Goal: Information Seeking & Learning: Check status

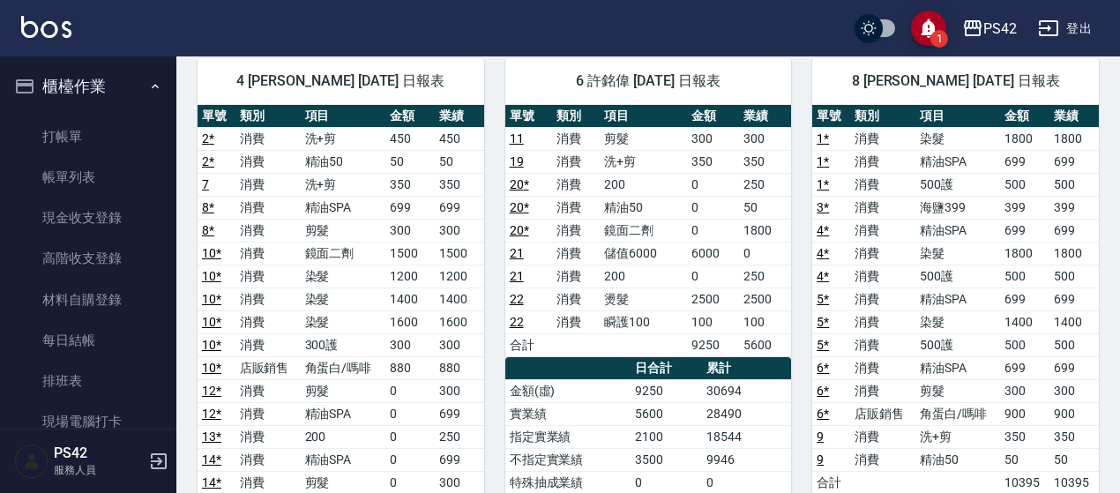
scroll to position [520, 0]
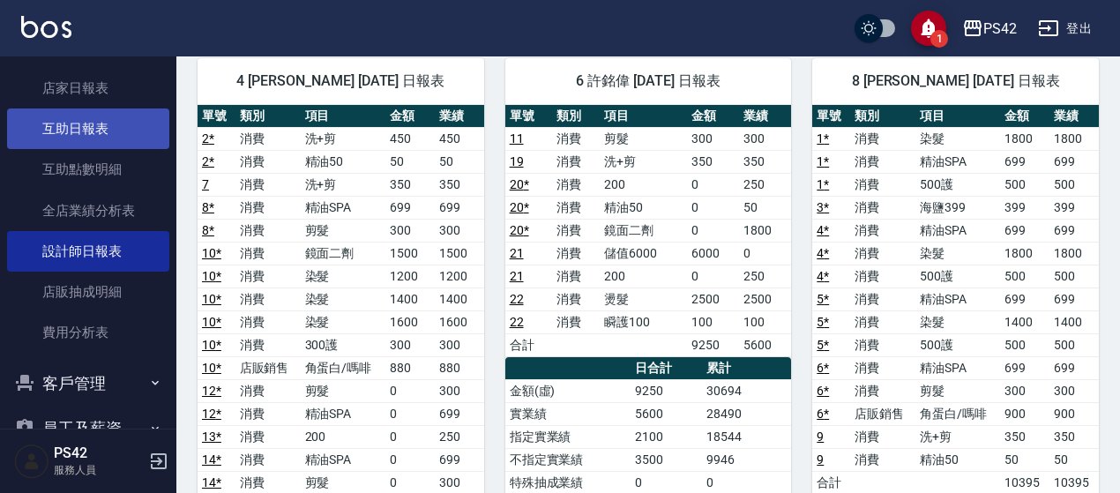
click at [81, 126] on link "互助日報表" at bounding box center [88, 128] width 162 height 41
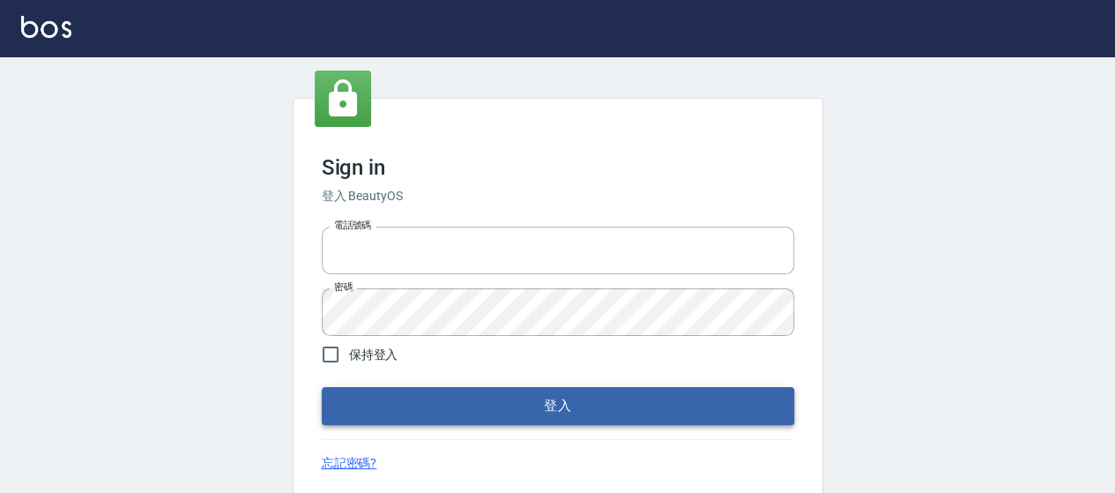
type input "0426657169"
click at [476, 404] on button "登入" at bounding box center [558, 405] width 473 height 37
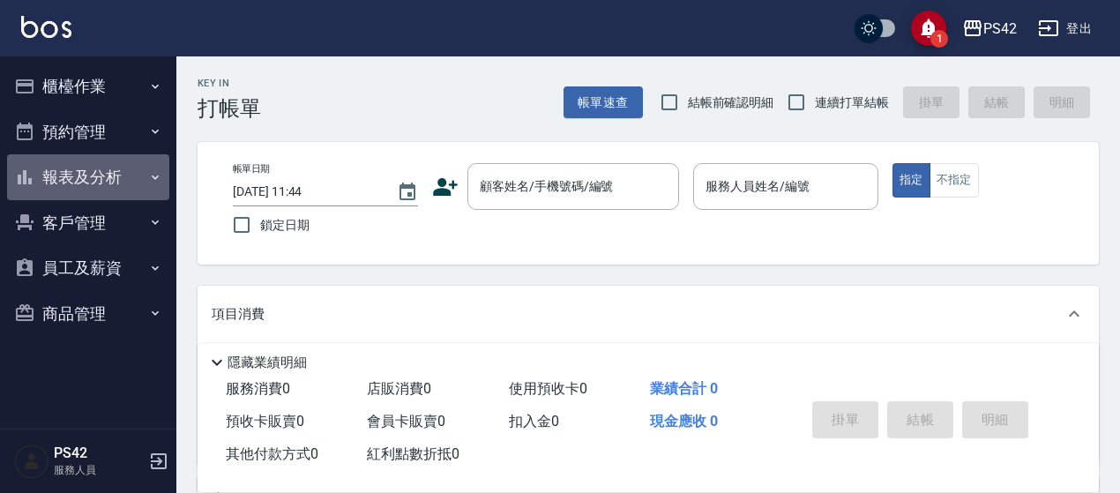
click at [122, 170] on button "報表及分析" at bounding box center [88, 177] width 162 height 46
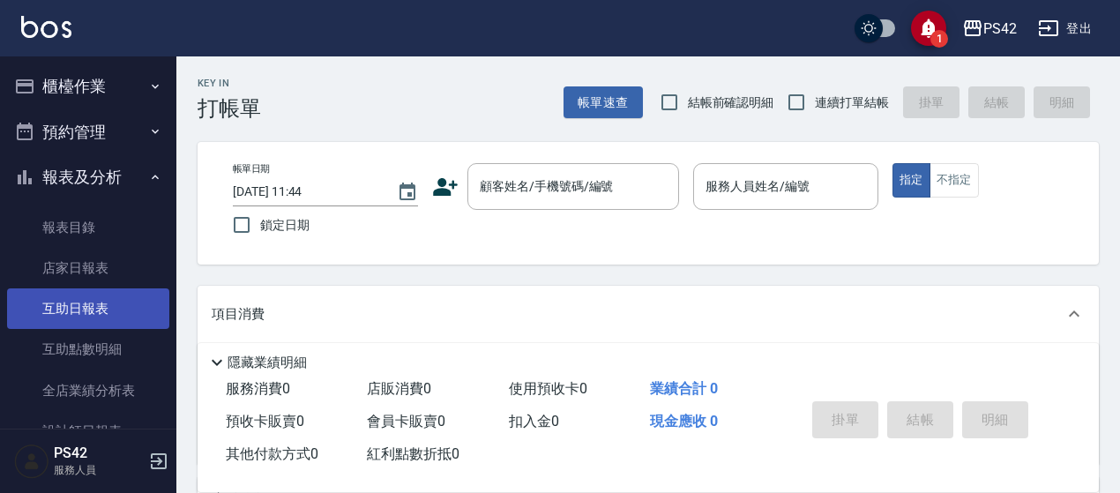
click at [97, 309] on link "互助日報表" at bounding box center [88, 308] width 162 height 41
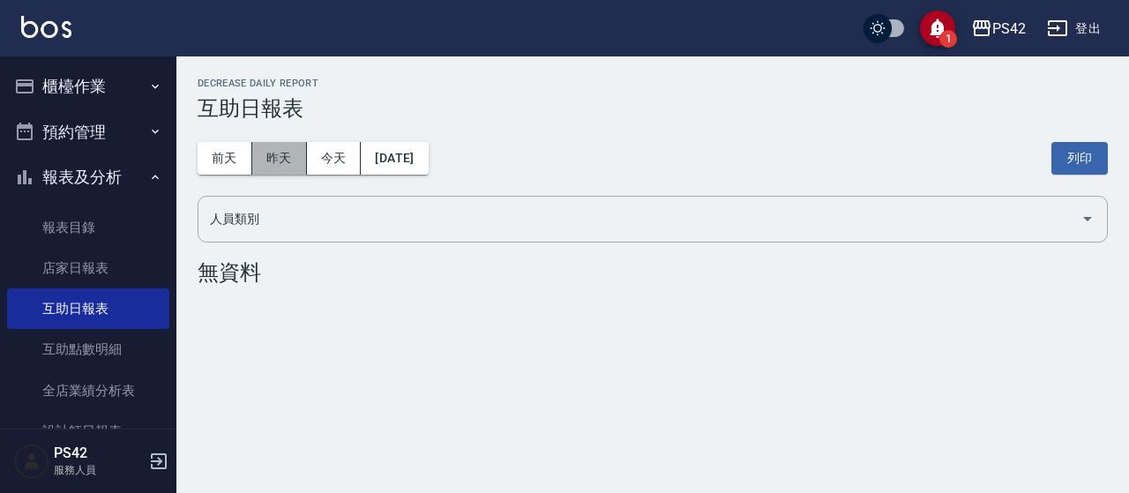
click at [270, 145] on button "昨天" at bounding box center [279, 158] width 55 height 33
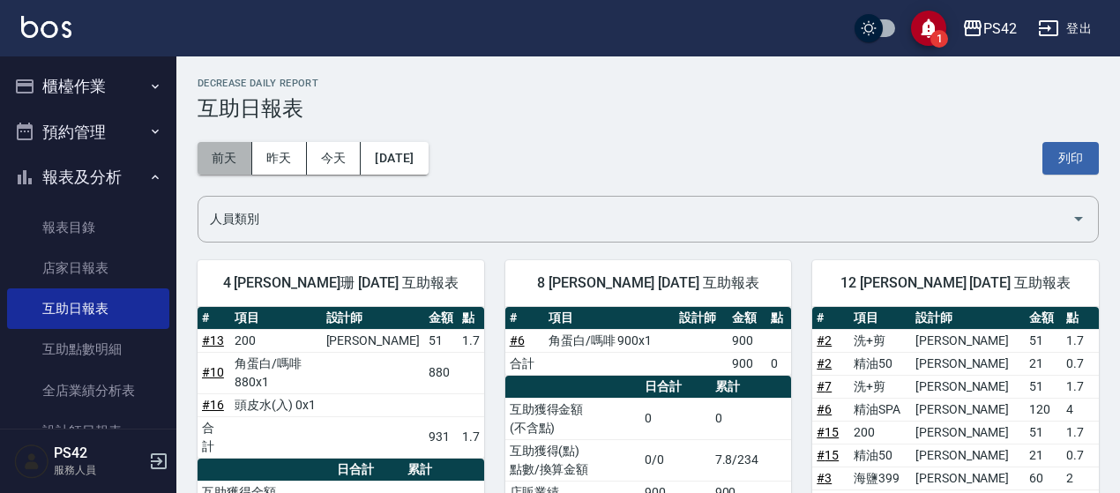
click at [213, 151] on button "前天" at bounding box center [225, 158] width 55 height 33
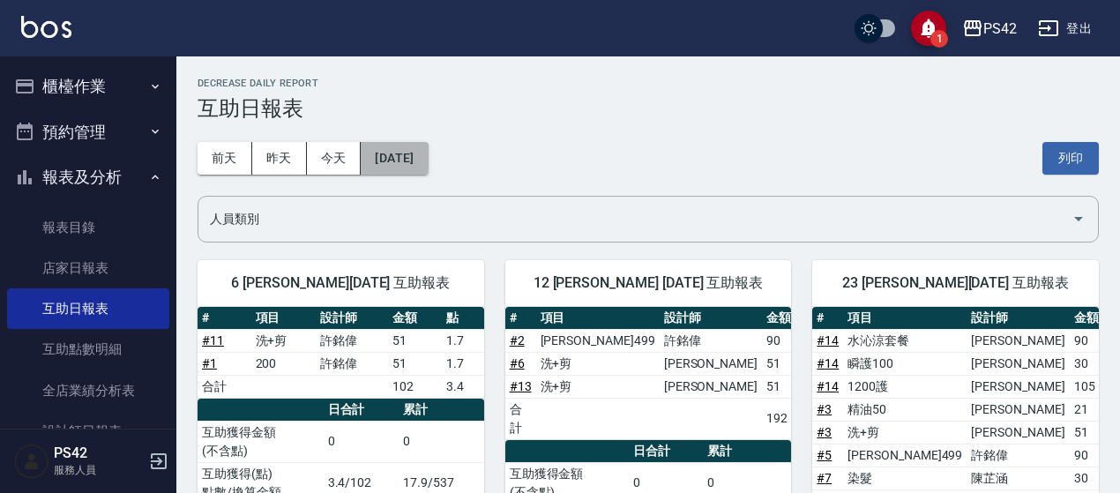
click at [428, 158] on button "2025/08/11" at bounding box center [394, 158] width 67 height 33
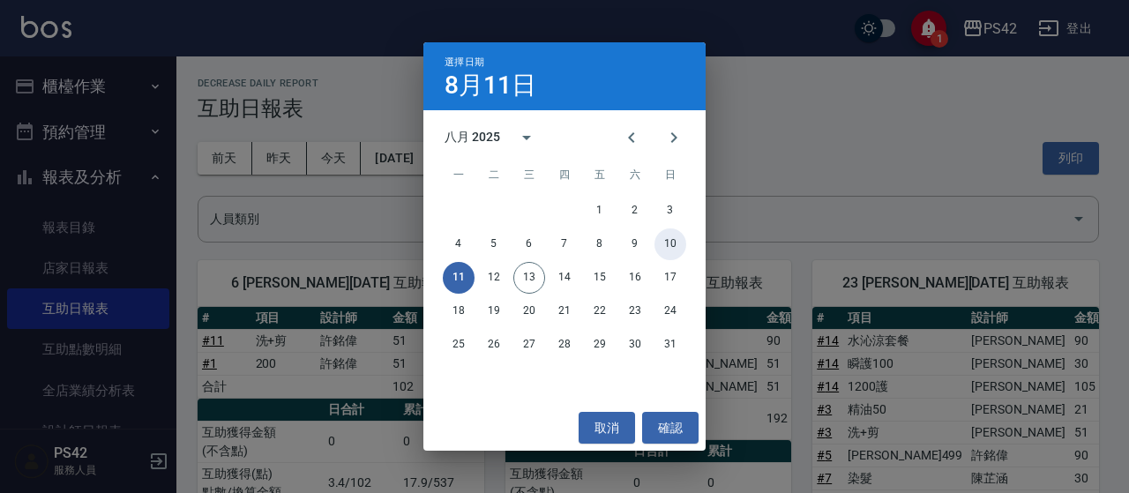
click at [672, 248] on button "10" at bounding box center [670, 244] width 32 height 32
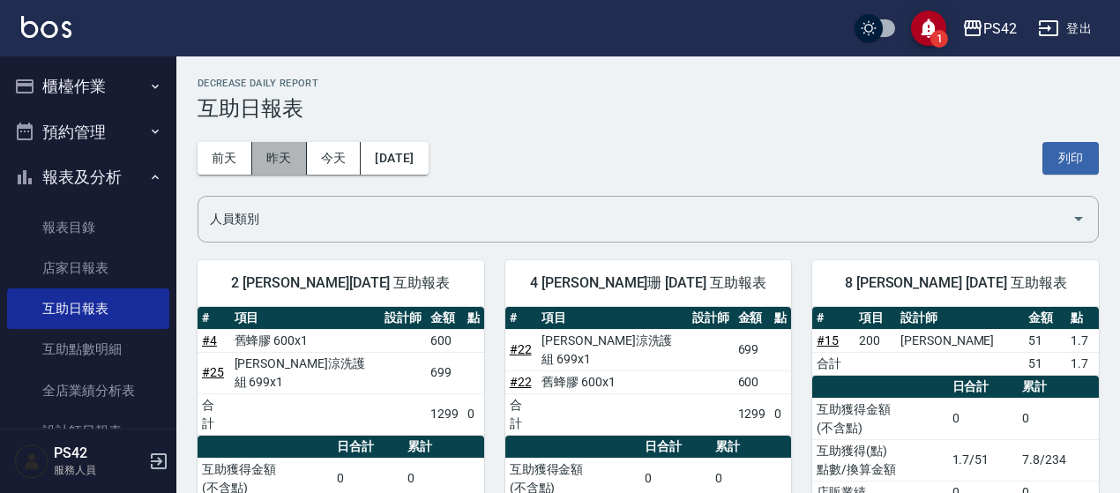
click at [280, 149] on button "昨天" at bounding box center [279, 158] width 55 height 33
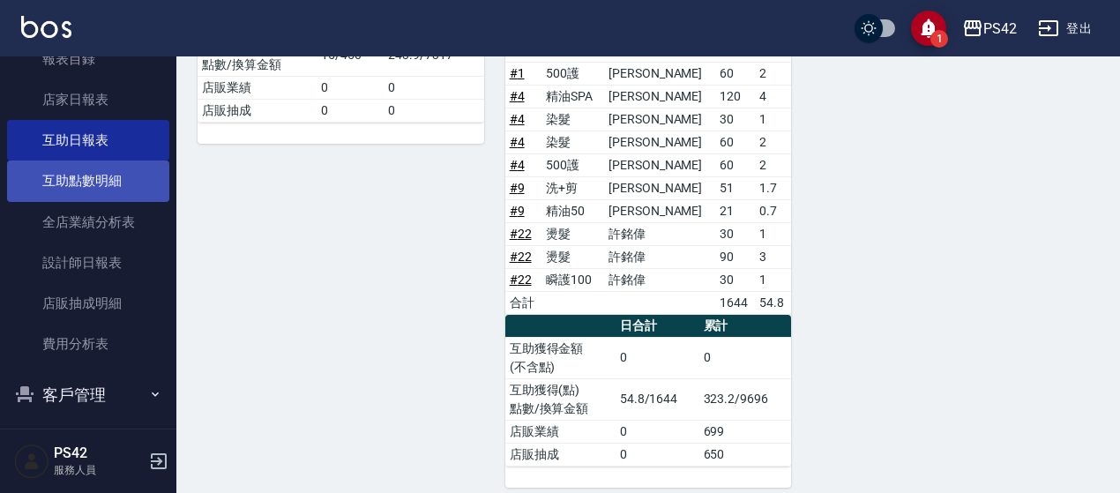
scroll to position [176, 0]
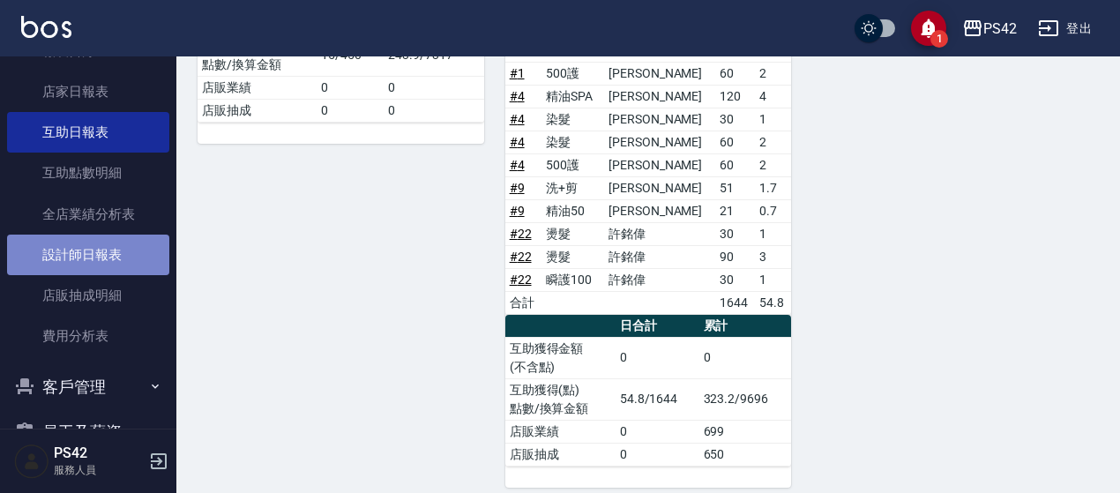
click at [88, 257] on link "設計師日報表" at bounding box center [88, 255] width 162 height 41
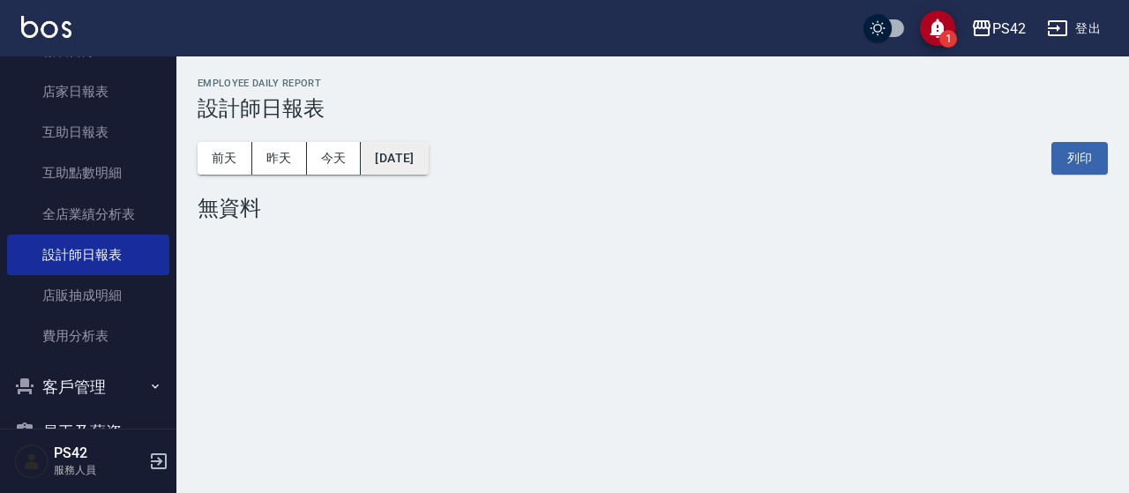
click at [428, 162] on button "[DATE]" at bounding box center [394, 158] width 67 height 33
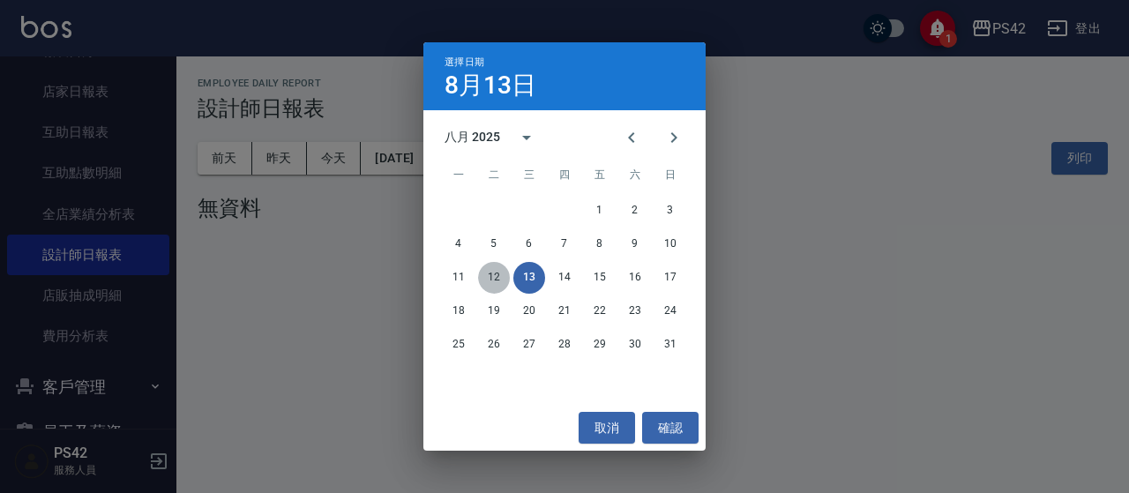
click at [492, 282] on button "12" at bounding box center [494, 278] width 32 height 32
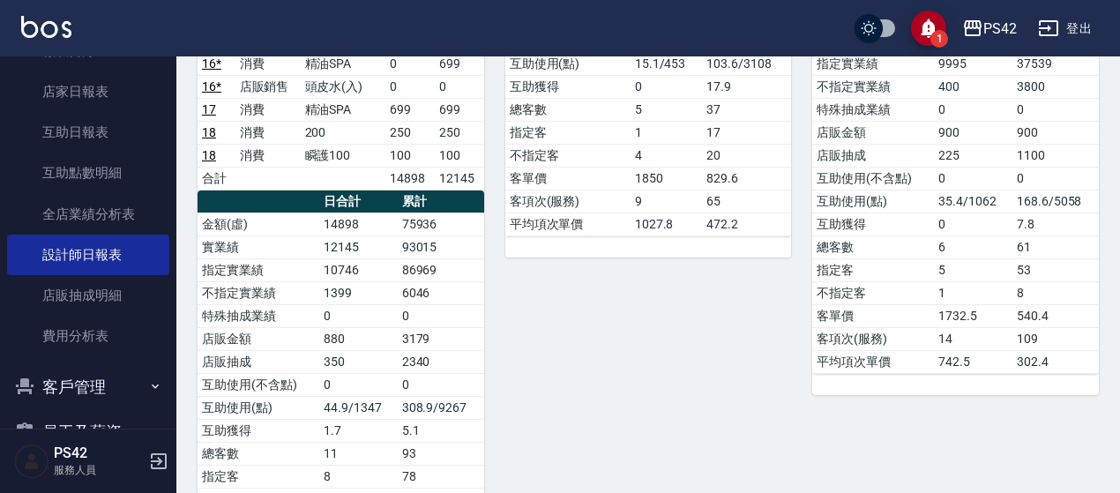
scroll to position [764, 0]
